Goal: Transaction & Acquisition: Book appointment/travel/reservation

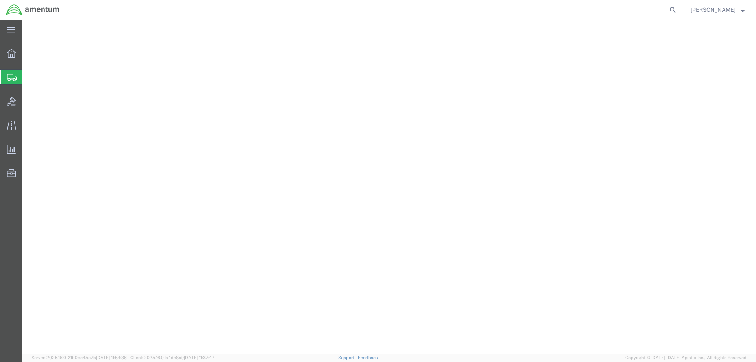
select select "49925"
select select "49917"
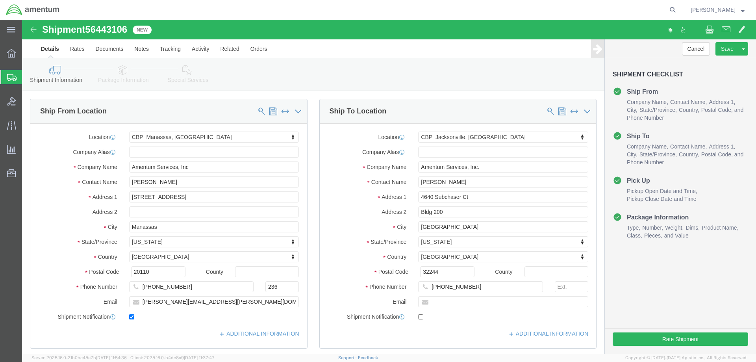
click div "Shipment Checklist Ship From Company Name Contact Name Address 1 City State/Pro…"
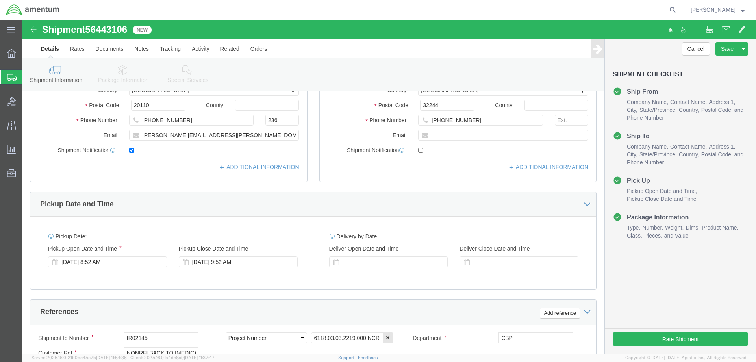
scroll to position [158, 0]
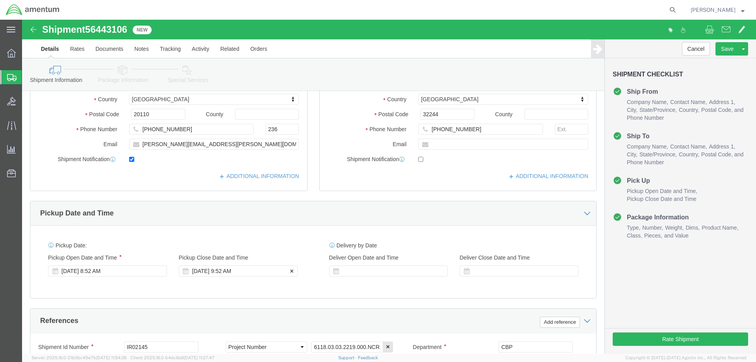
click div "[DATE] 9:52 AM"
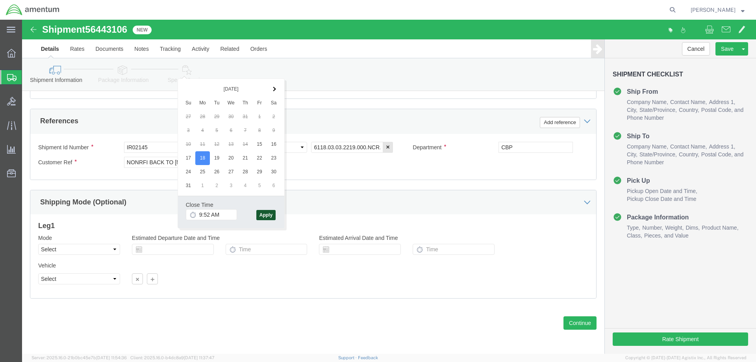
click button "Apply"
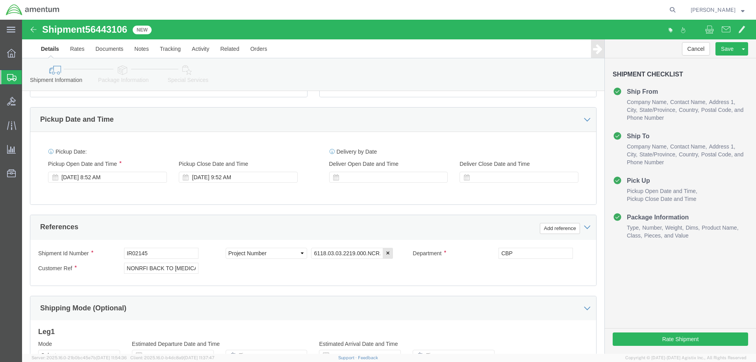
scroll to position [239, 0]
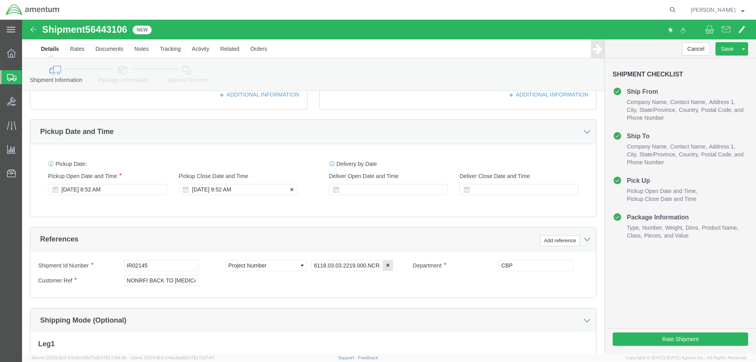
click div "[DATE] 9:52 AM"
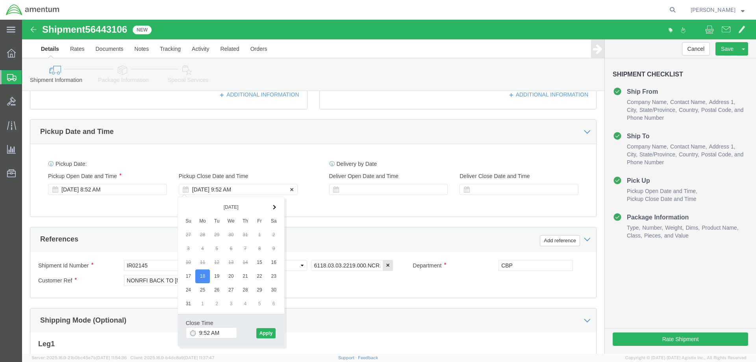
click div "[DATE] 9:52 AM"
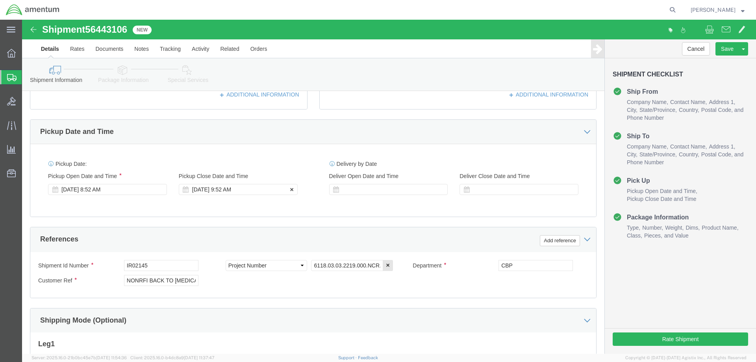
click div "[DATE] 9:52 AM"
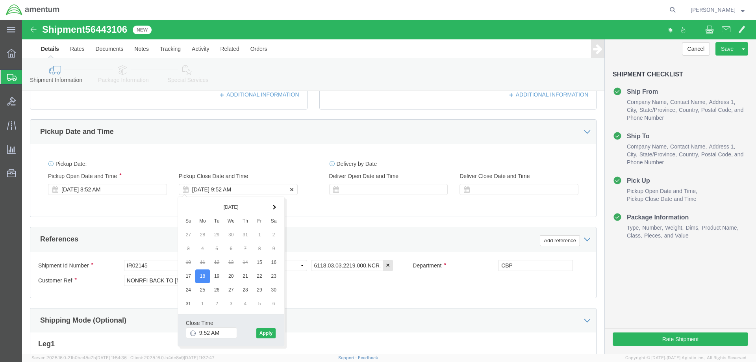
click div "[DATE] 9:52 AM"
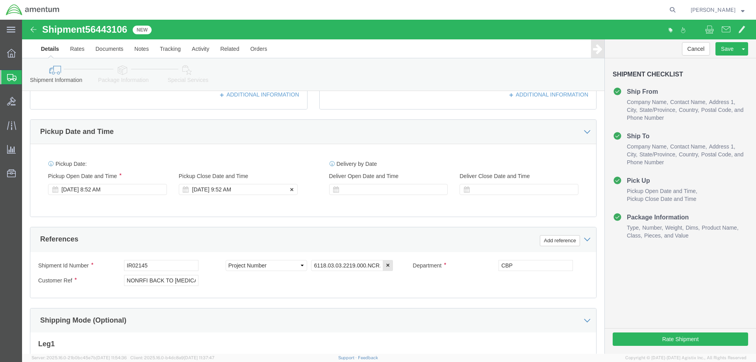
click div "[DATE] 9:52 AM"
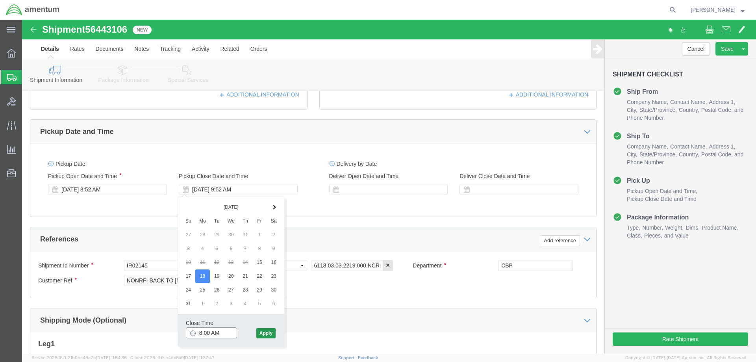
type input "8:00 AM"
click button "Apply"
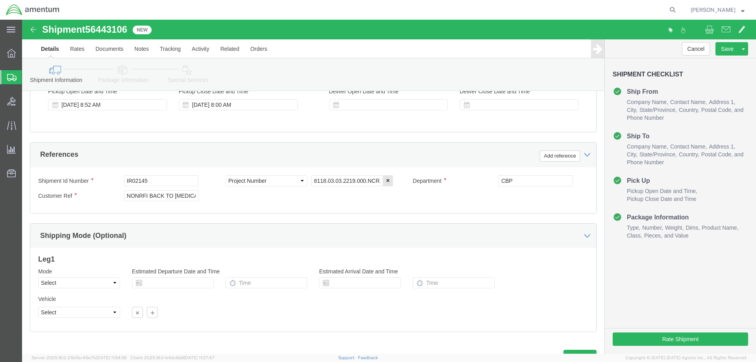
scroll to position [357, 0]
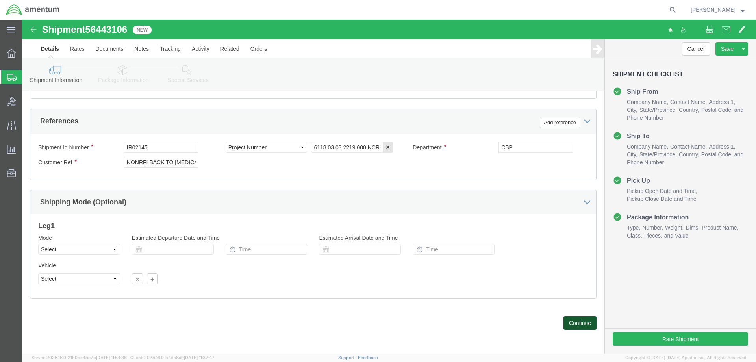
click button "Continue"
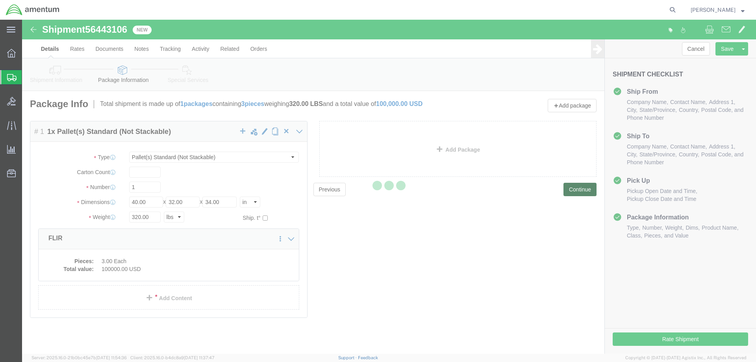
scroll to position [0, 0]
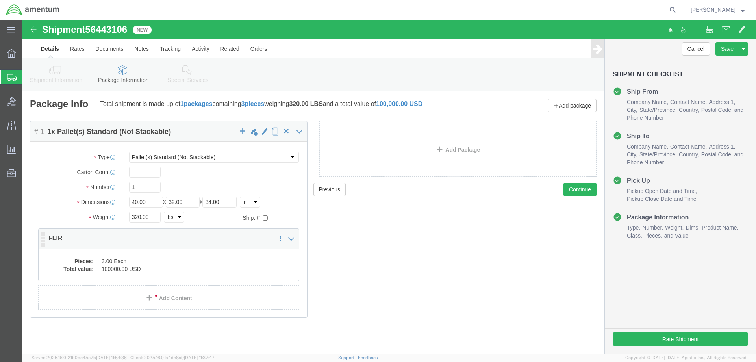
click dt "Pieces:"
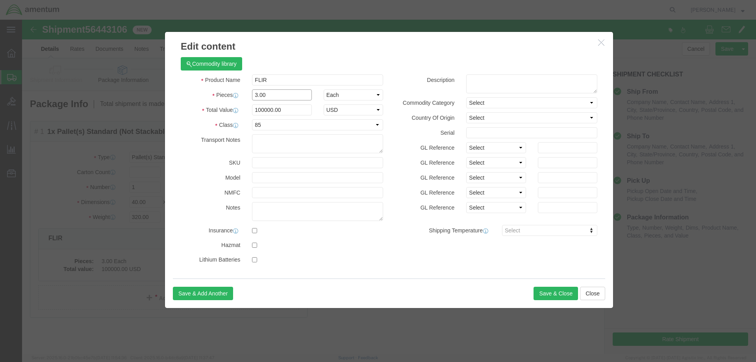
drag, startPoint x: 249, startPoint y: 74, endPoint x: 219, endPoint y: 74, distance: 29.9
click div "Pieces 3.00 Select Bag Barrels 100Board Feet Bottle Box Blister Pack Carats Can…"
type input "1"
type input "33333.33"
click div "Product Name FLIR Pieces 1 Select Bag Barrels 100Board Feet Bottle Box Blister …"
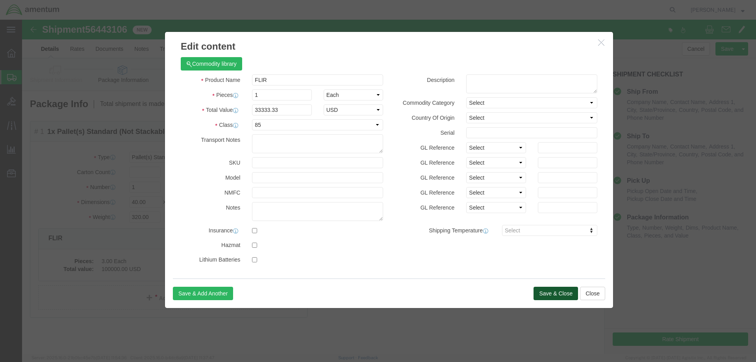
click button "Save & Close"
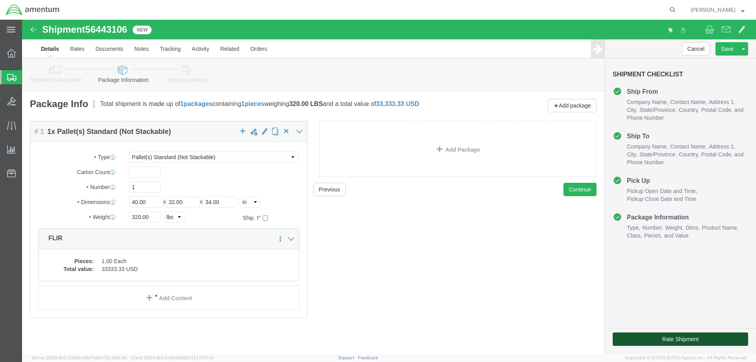
click button "Rate Shipment"
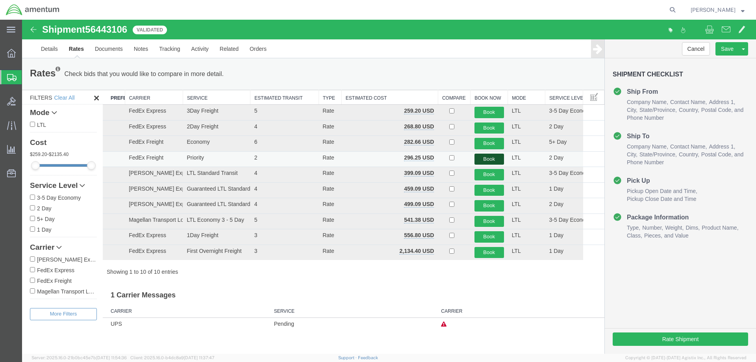
click at [487, 158] on button "Book" at bounding box center [490, 159] width 30 height 11
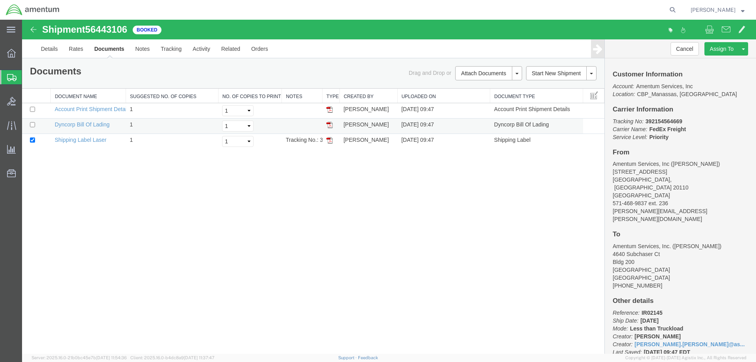
click at [332, 125] on img at bounding box center [330, 125] width 6 height 6
click at [330, 141] on img at bounding box center [330, 140] width 6 height 6
drag, startPoint x: 686, startPoint y: 120, endPoint x: 645, endPoint y: 119, distance: 41.4
click at [645, 119] on p "Tracking No: 392154564669 Carrier Name: FedEx Freight FedEx Freight Service Lev…" at bounding box center [681, 129] width 136 height 24
copy b "392154564669"
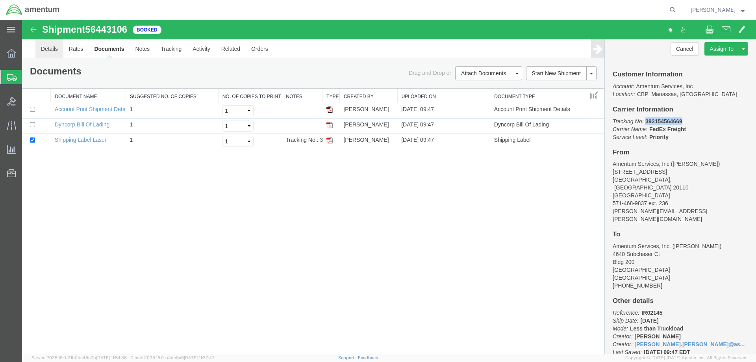
click at [45, 50] on link "Details" at bounding box center [49, 48] width 28 height 19
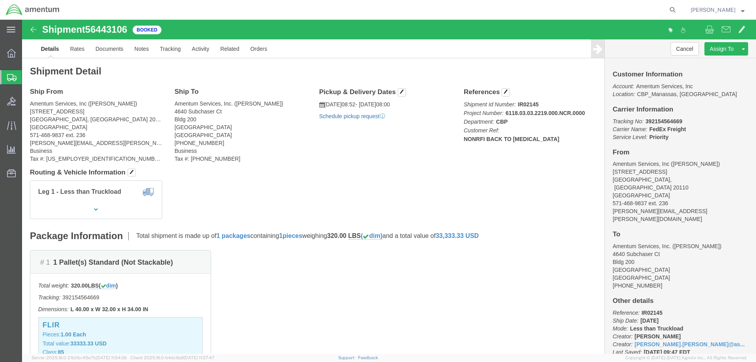
click link "Schedule pickup request"
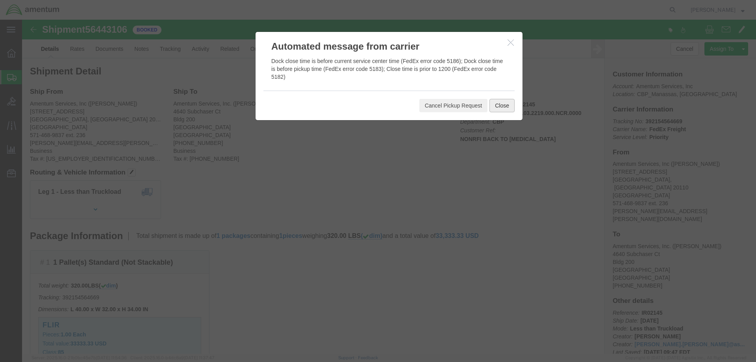
click button "Close"
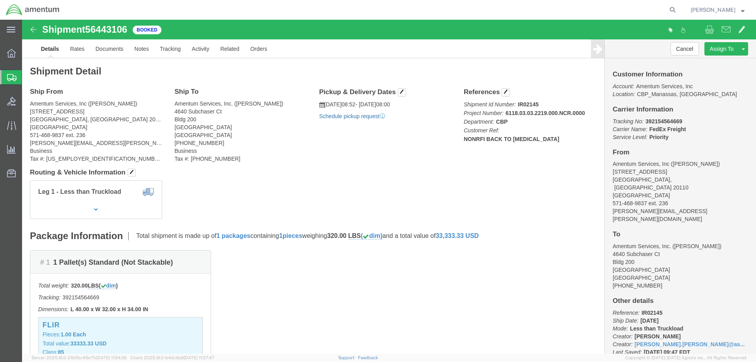
click link "Schedule pickup request"
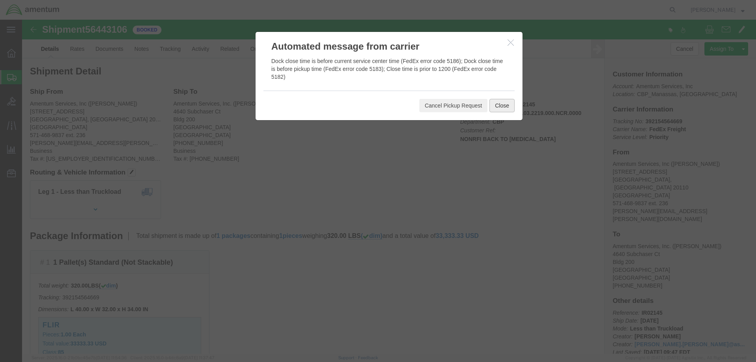
click button "Close"
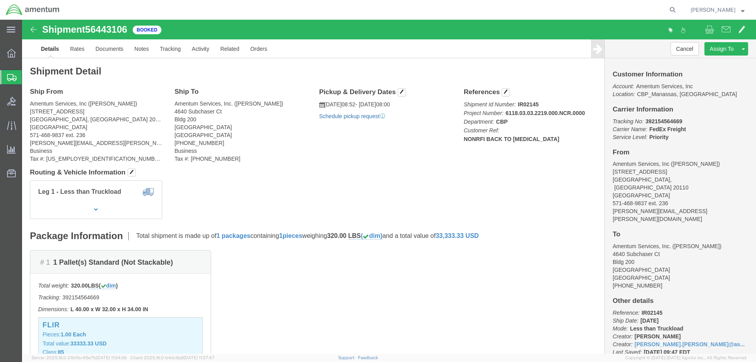
click link "Schedule pickup request"
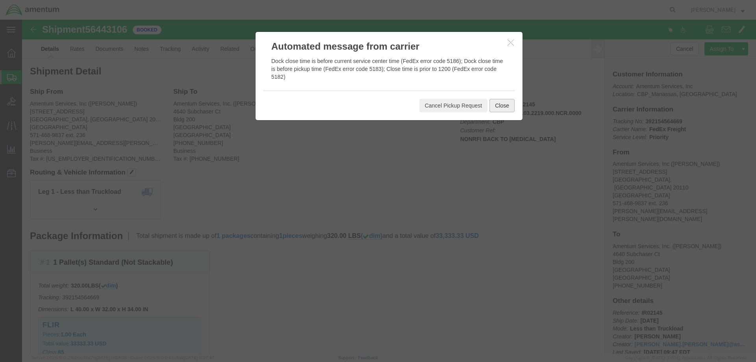
click button "Close"
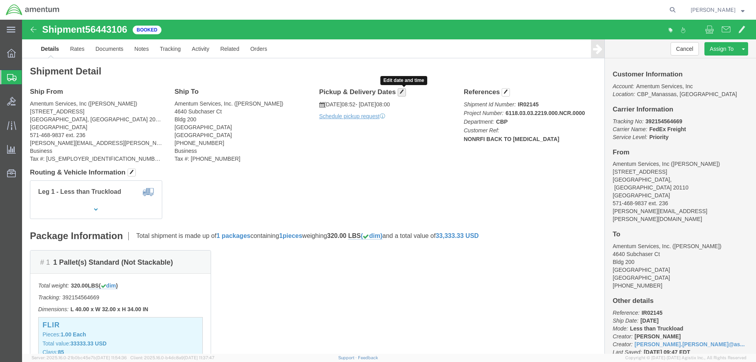
click span "button"
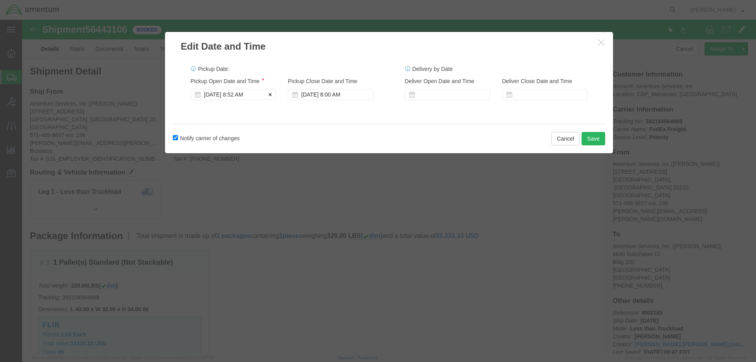
click div "[DATE] 8:52 AM"
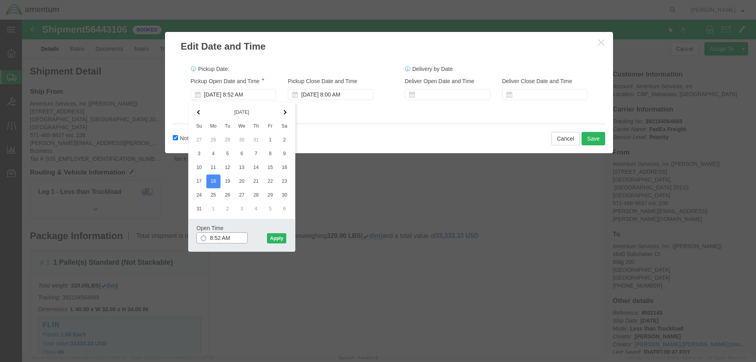
click input "8:52 AM"
type input "8:00 AM"
click button "Apply"
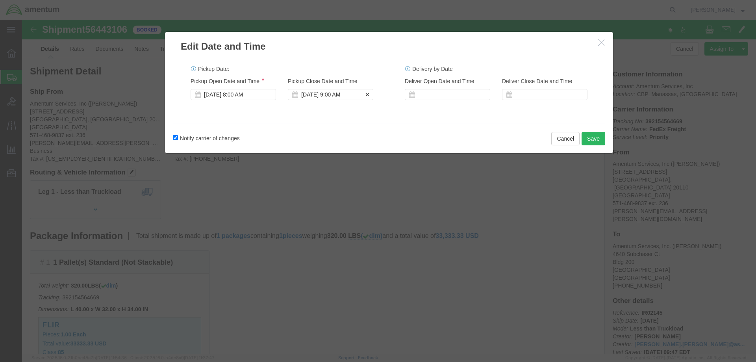
click div "[DATE] 9:00 AM"
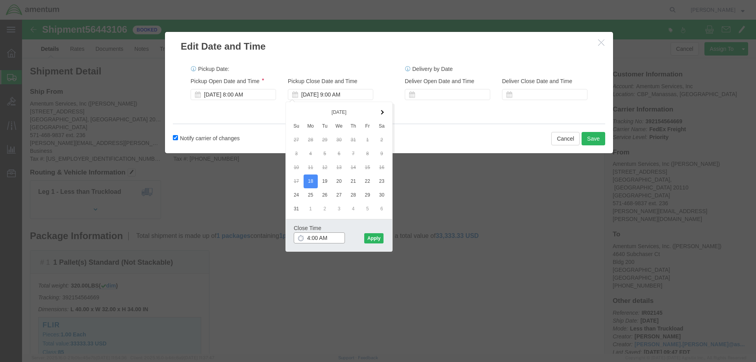
click input "4:00 AM"
type input "4:00 pm"
click button "Apply"
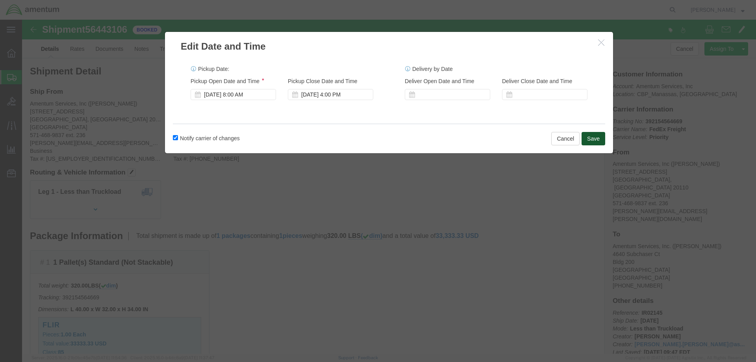
click button "Save"
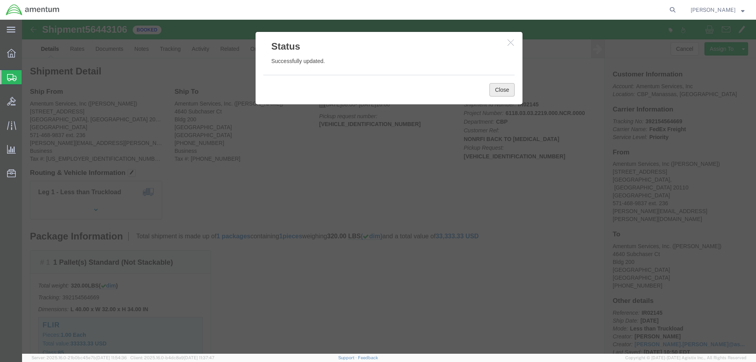
click button "Close"
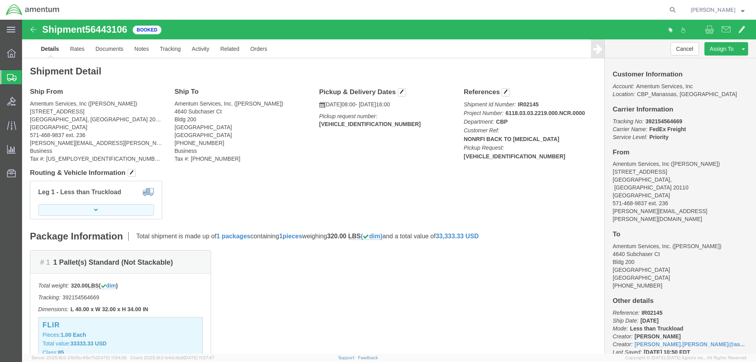
click button "button"
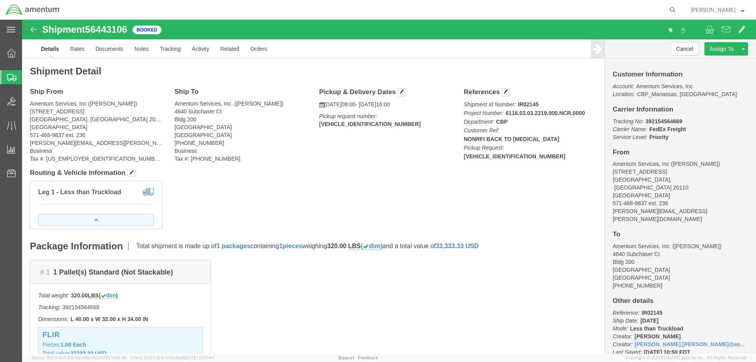
click button "button"
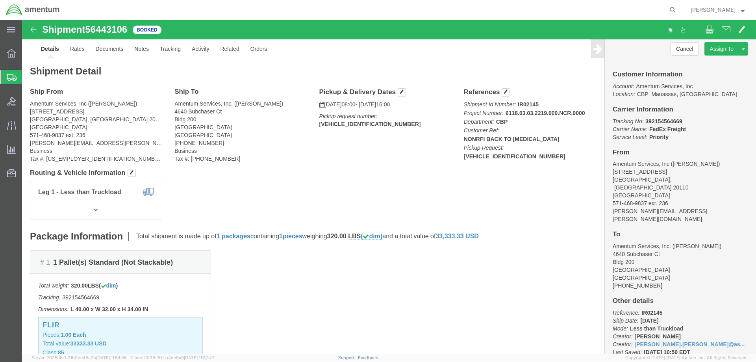
click img
